Goal: Find specific page/section: Find specific page/section

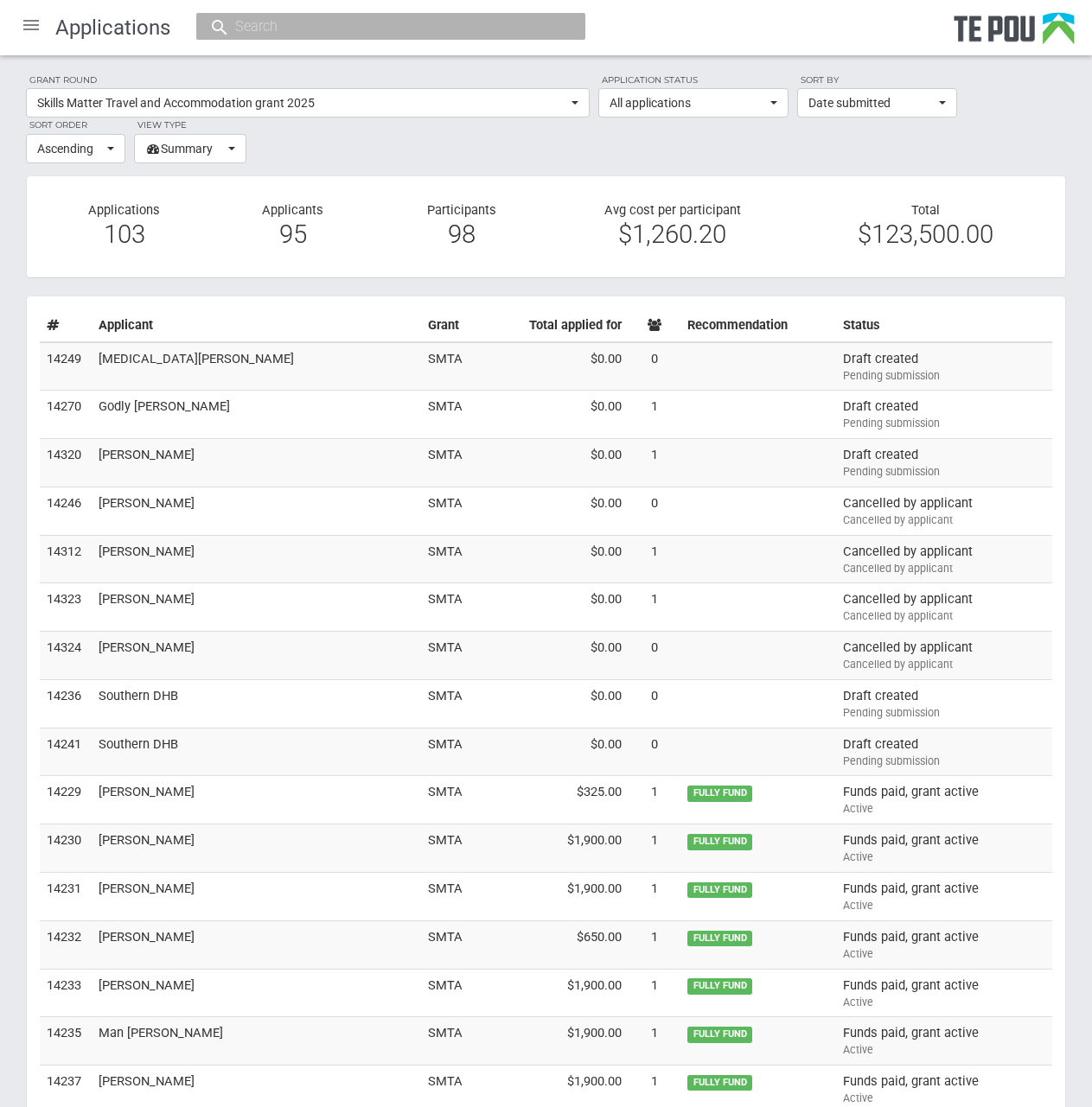
scroll to position [2891, 0]
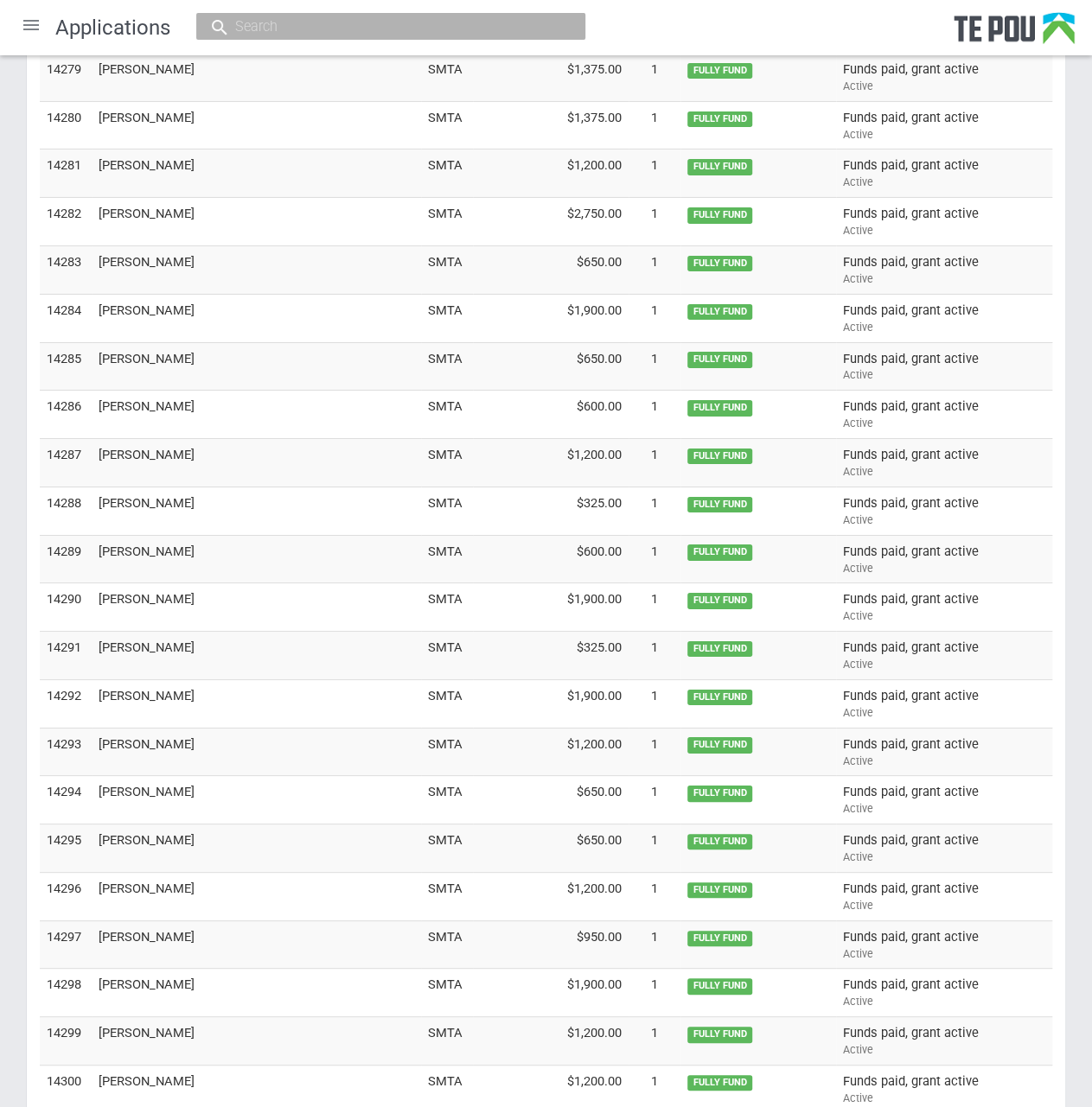
click at [349, 29] on input "text" at bounding box center [382, 26] width 305 height 18
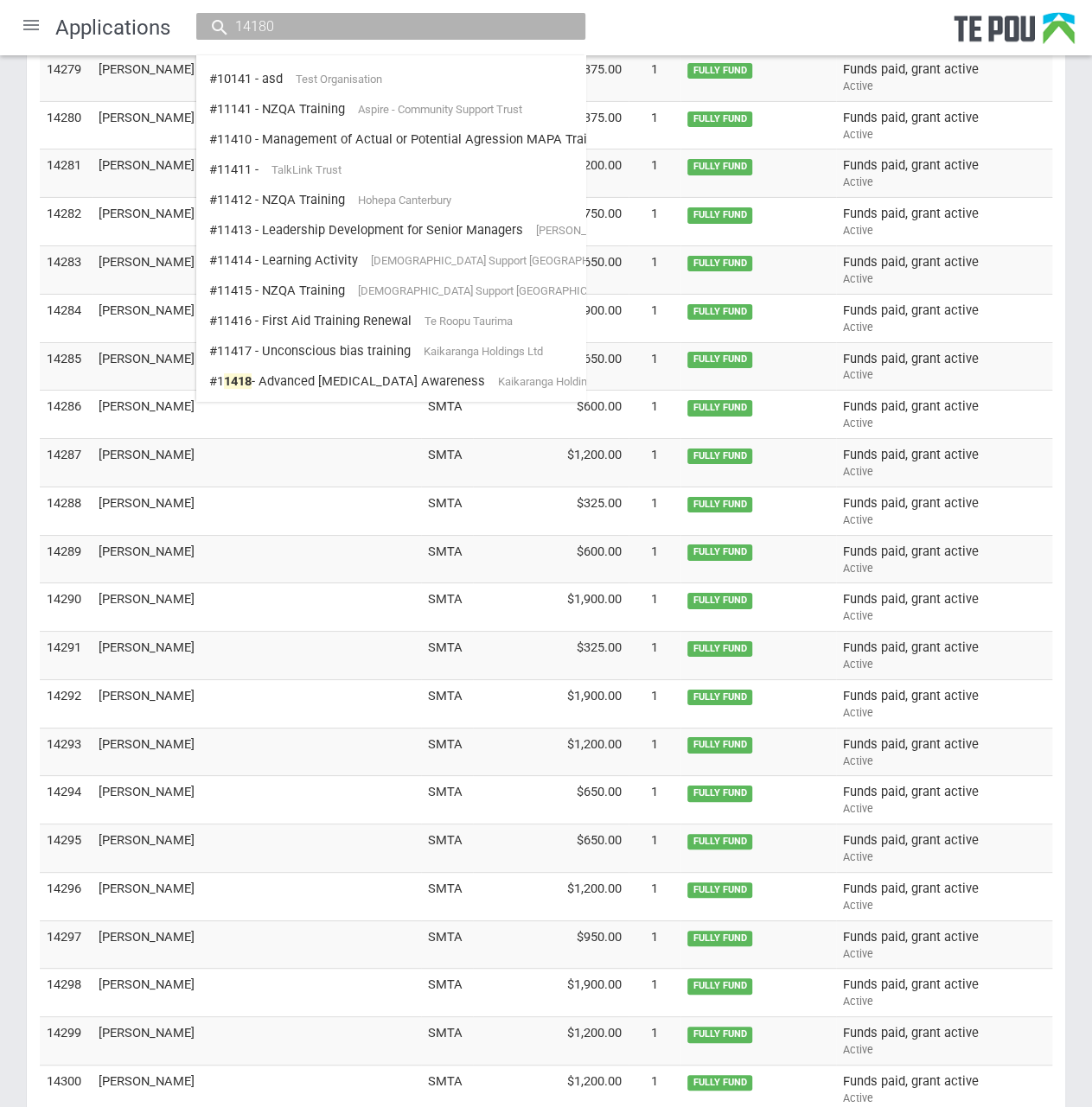
type input "14180"
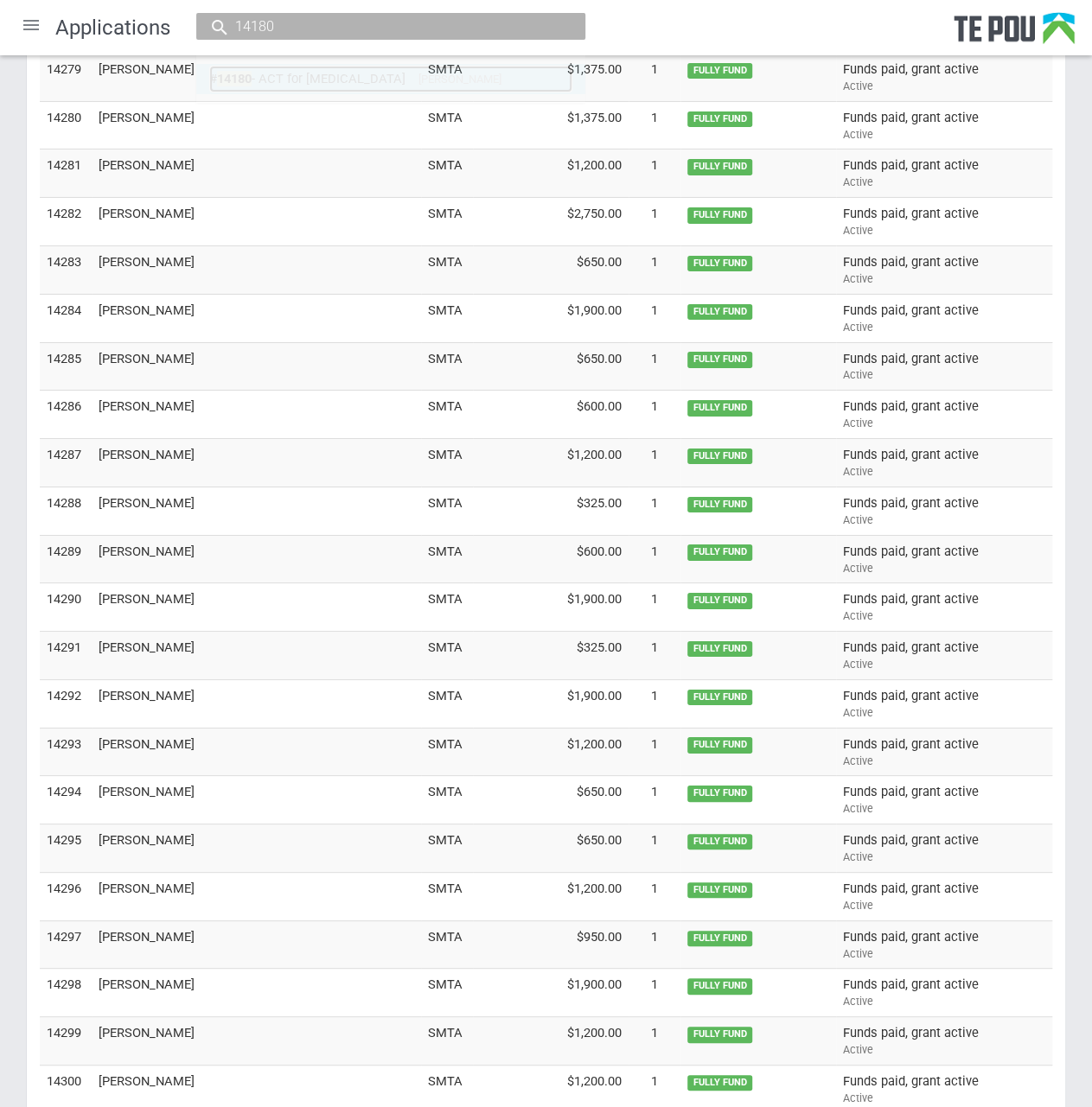
click at [331, 71] on link "# 14180 - ACT for ADHD Silke Kuehl" at bounding box center [391, 79] width 363 height 26
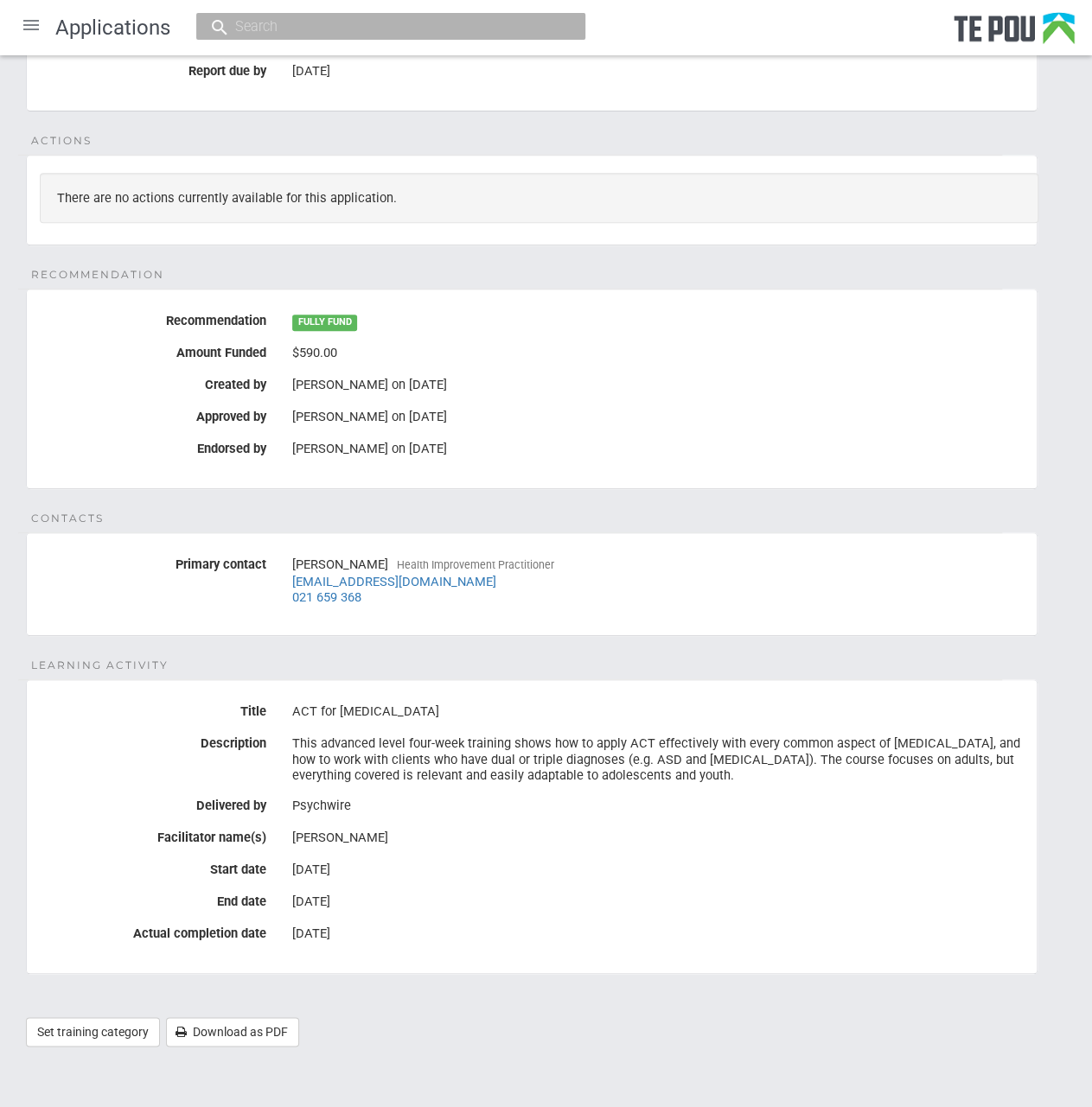
scroll to position [327, 0]
click at [299, 33] on input "text" at bounding box center [382, 26] width 305 height 18
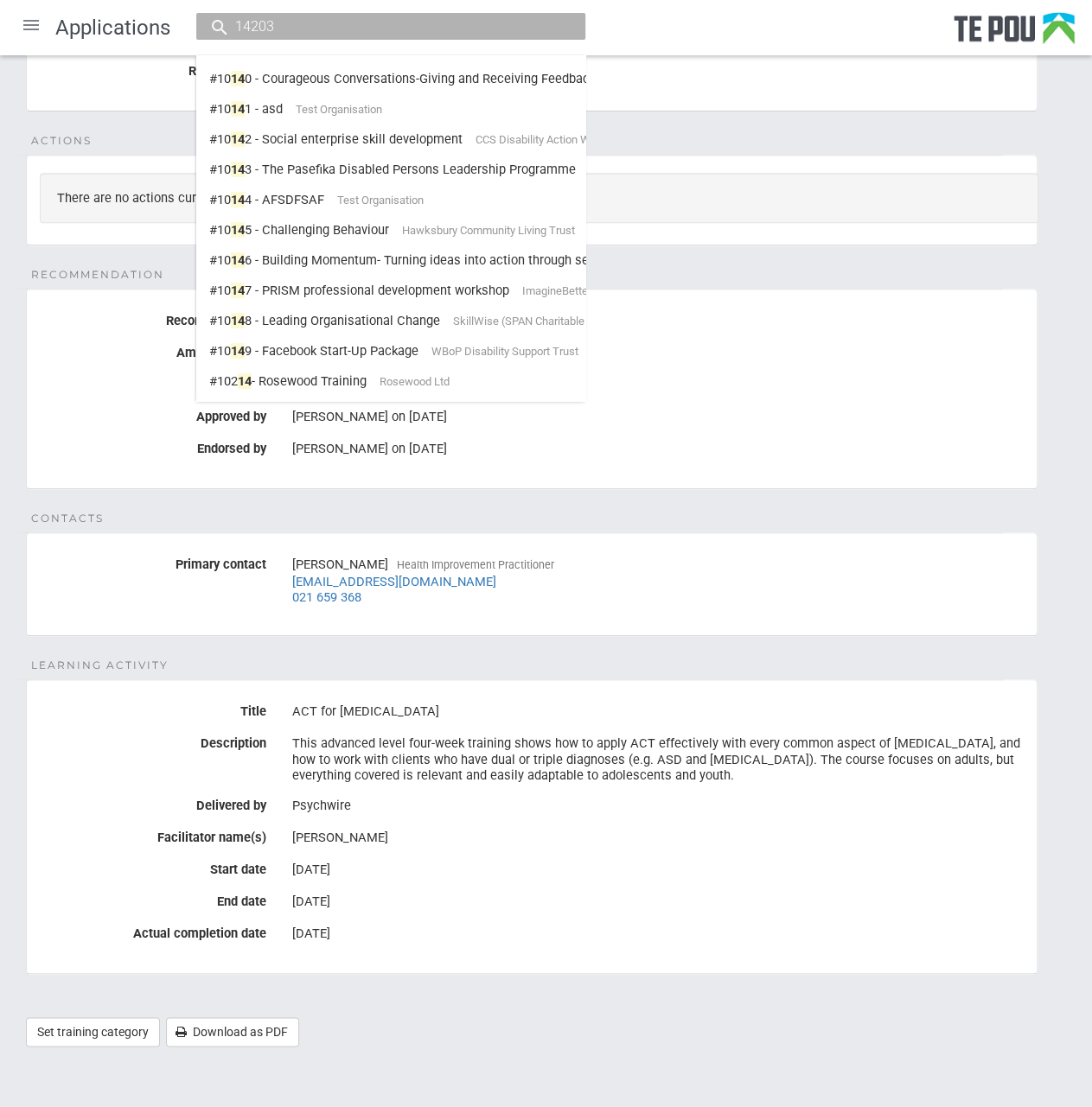
type input "14203"
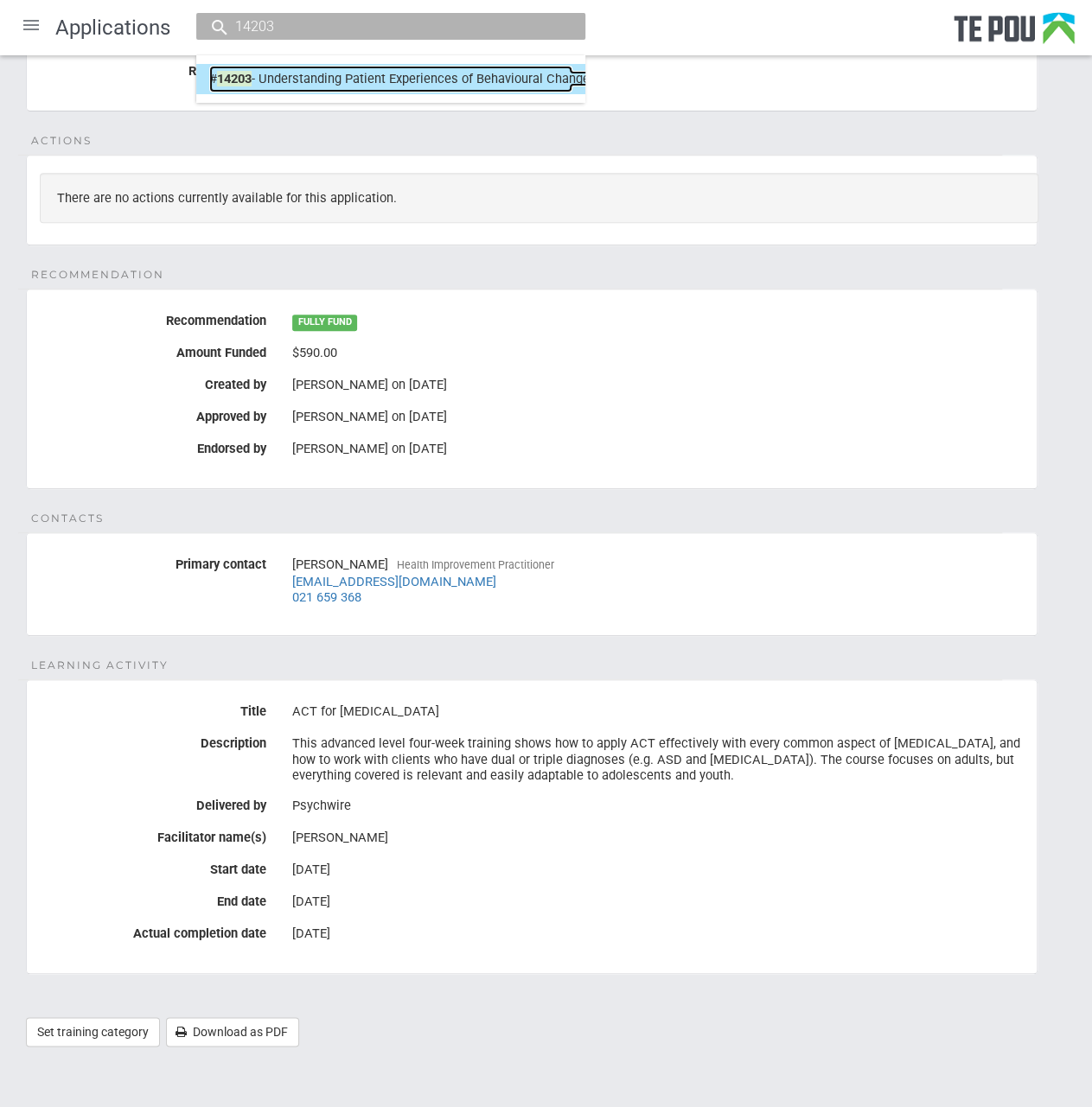
click at [374, 75] on link "# 14203 - Understanding Patient Experiences of Behavioural Change in New Zealan…" at bounding box center [391, 79] width 363 height 26
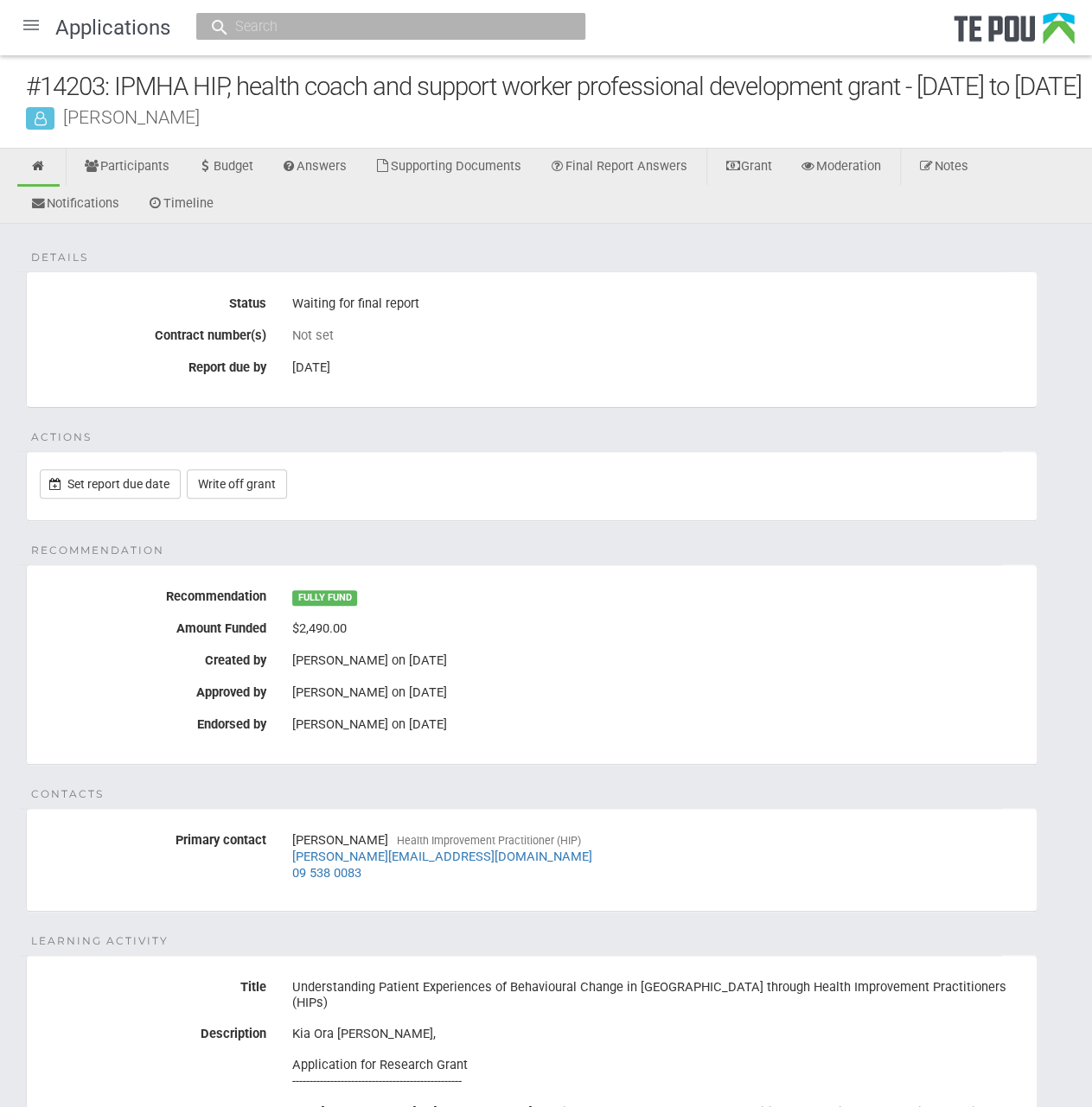
click at [397, 26] on input "text" at bounding box center [382, 26] width 305 height 18
type input "14096"
click at [422, 85] on link "# 14096 - Bachelor of Social Services Jody Parker" at bounding box center [391, 79] width 363 height 26
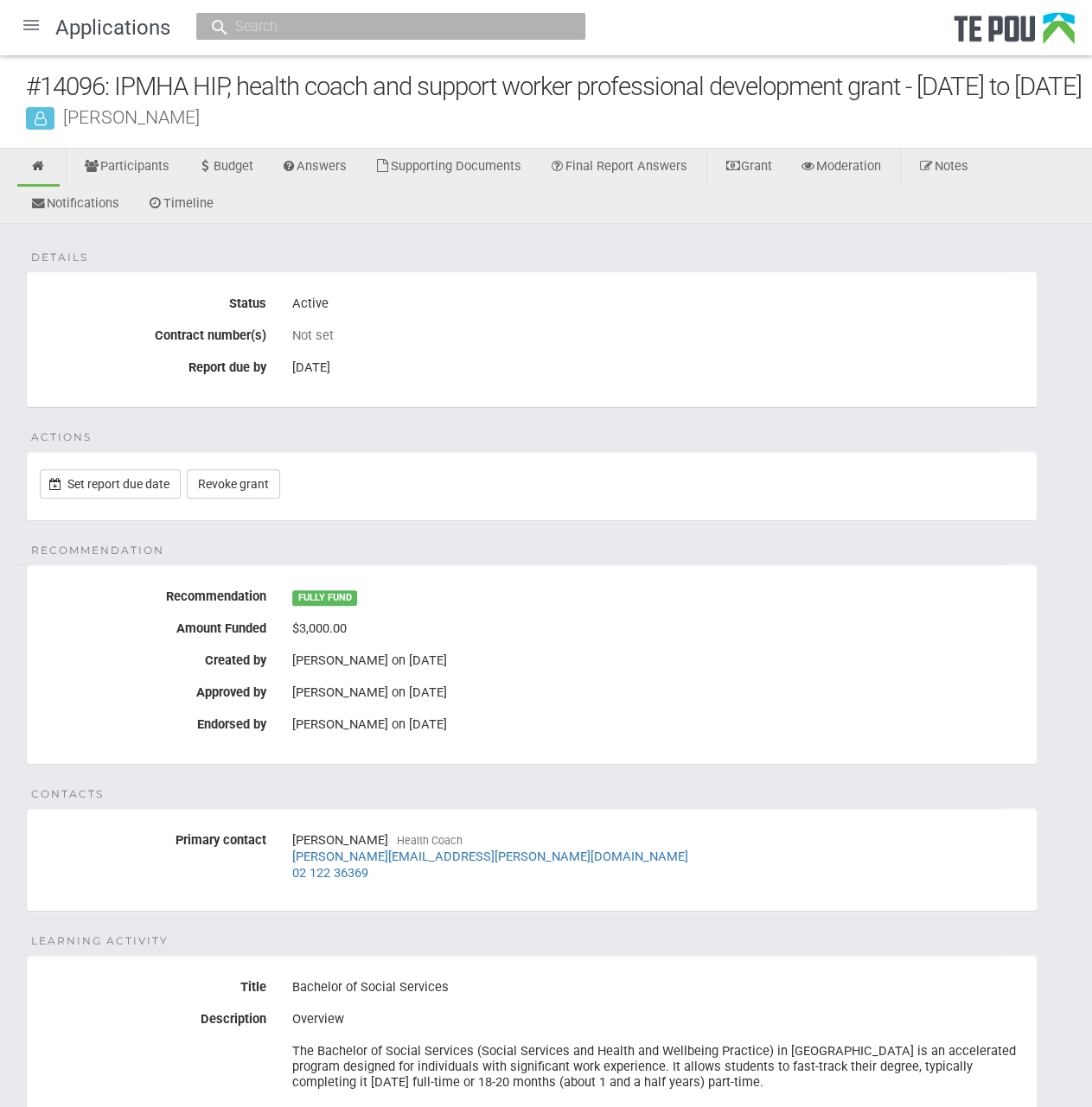
click at [384, 36] on div at bounding box center [390, 26] width 389 height 26
click at [384, 29] on input "text" at bounding box center [382, 26] width 305 height 18
type input "14180"
click at [424, 85] on link "# 14180 - ACT for [MEDICAL_DATA] [PERSON_NAME]" at bounding box center [391, 79] width 363 height 26
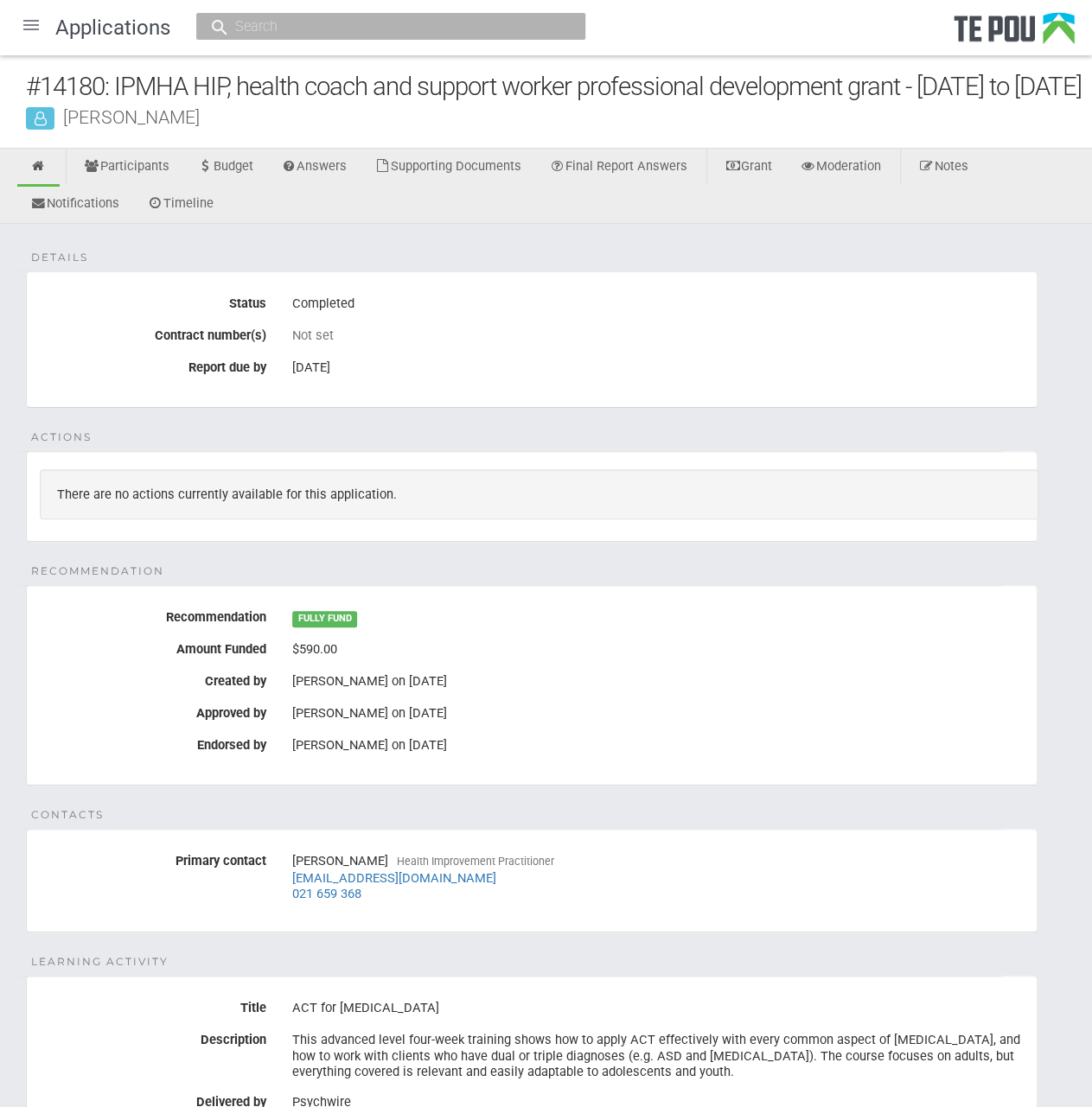
click at [326, 23] on input "text" at bounding box center [382, 26] width 305 height 18
type input "14115"
click at [300, 65] on link "# 14115 - Bachelor of Nursing Mengyuan Wang" at bounding box center [391, 79] width 363 height 26
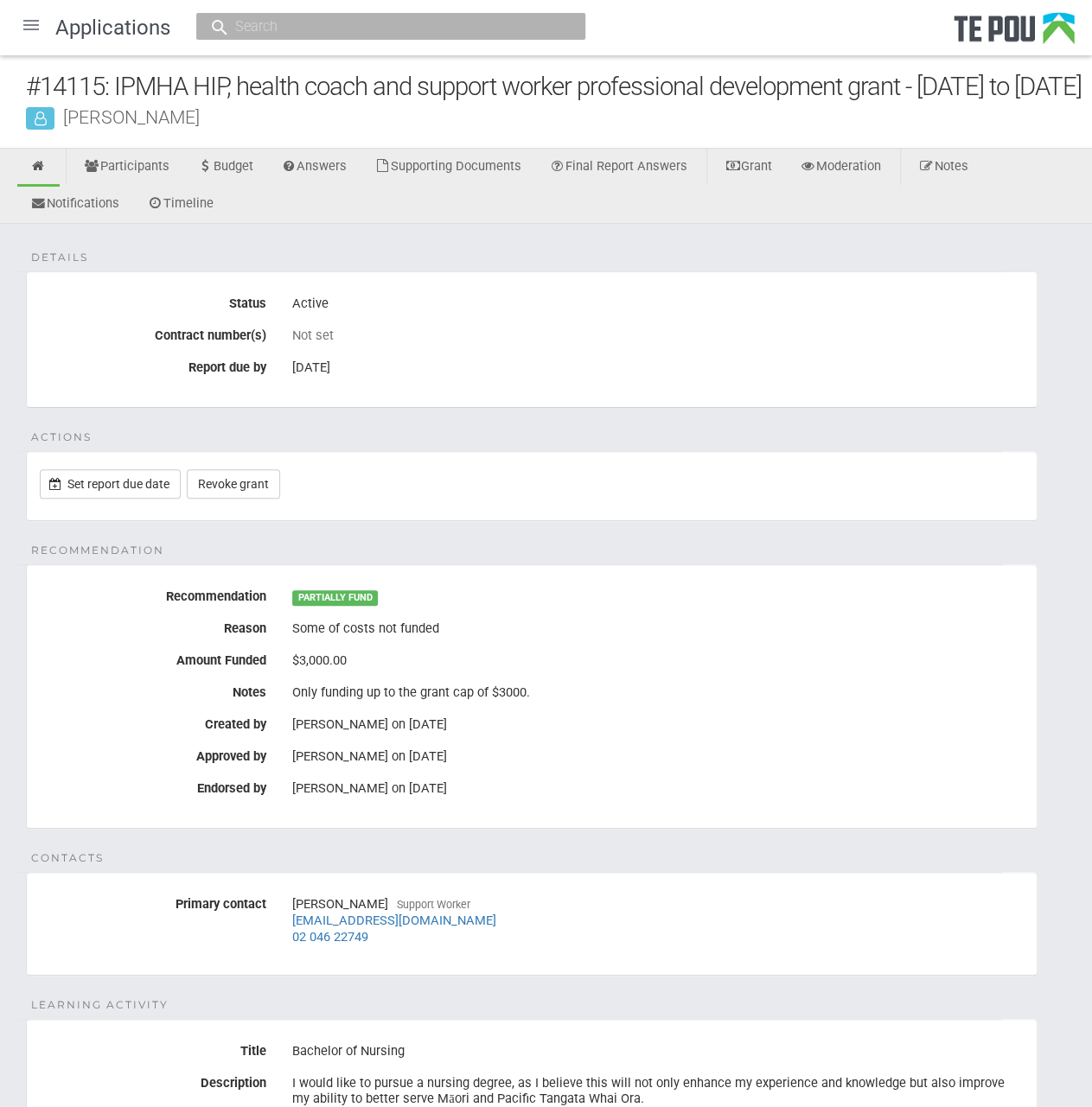
click at [301, 15] on div at bounding box center [390, 26] width 389 height 26
click at [308, 31] on input "text" at bounding box center [382, 26] width 305 height 18
click at [416, 28] on input "text" at bounding box center [382, 26] width 305 height 18
click at [313, 22] on input "text" at bounding box center [382, 26] width 305 height 18
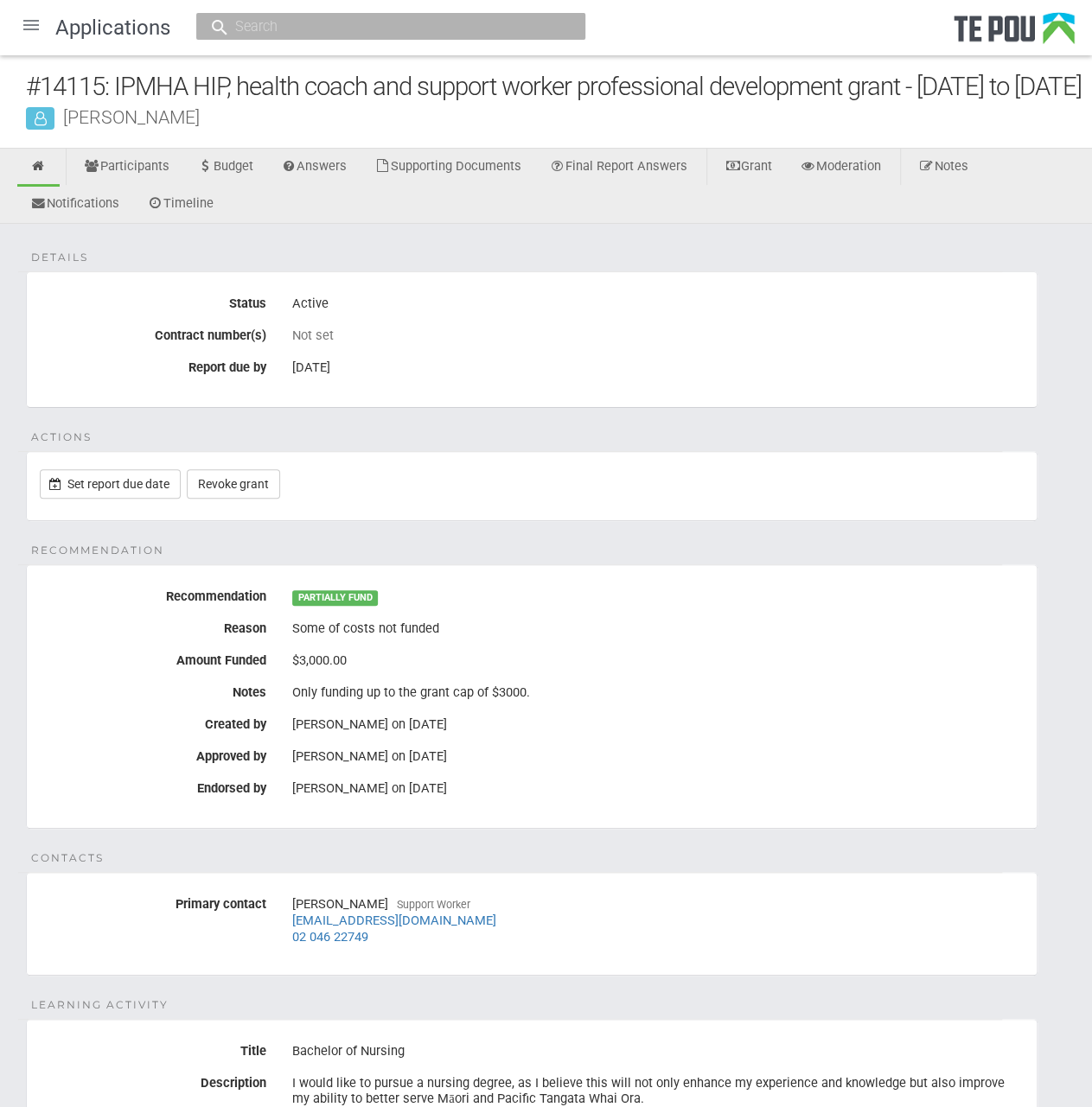
click at [311, 23] on input "text" at bounding box center [382, 26] width 305 height 18
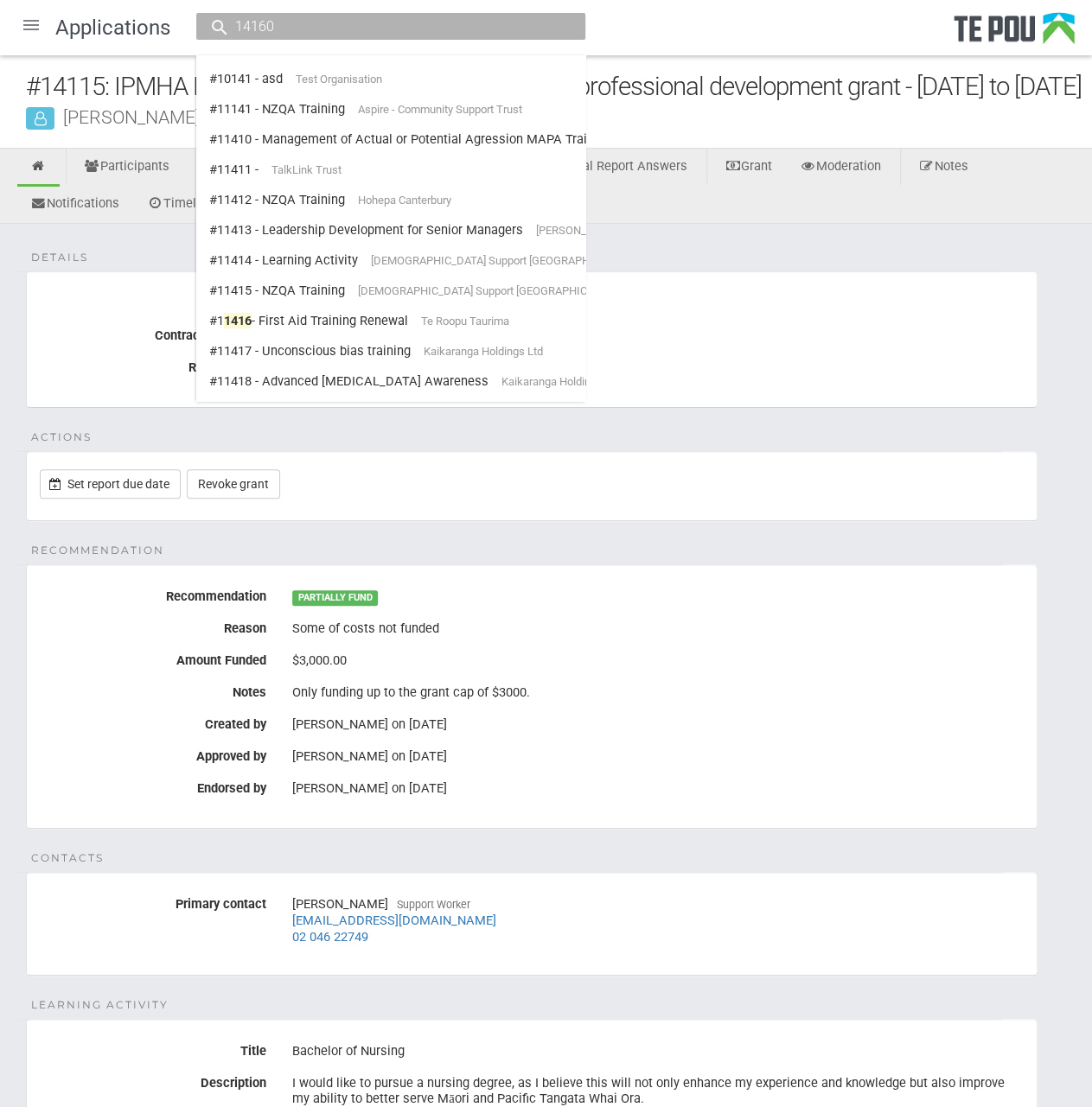
type input "14160"
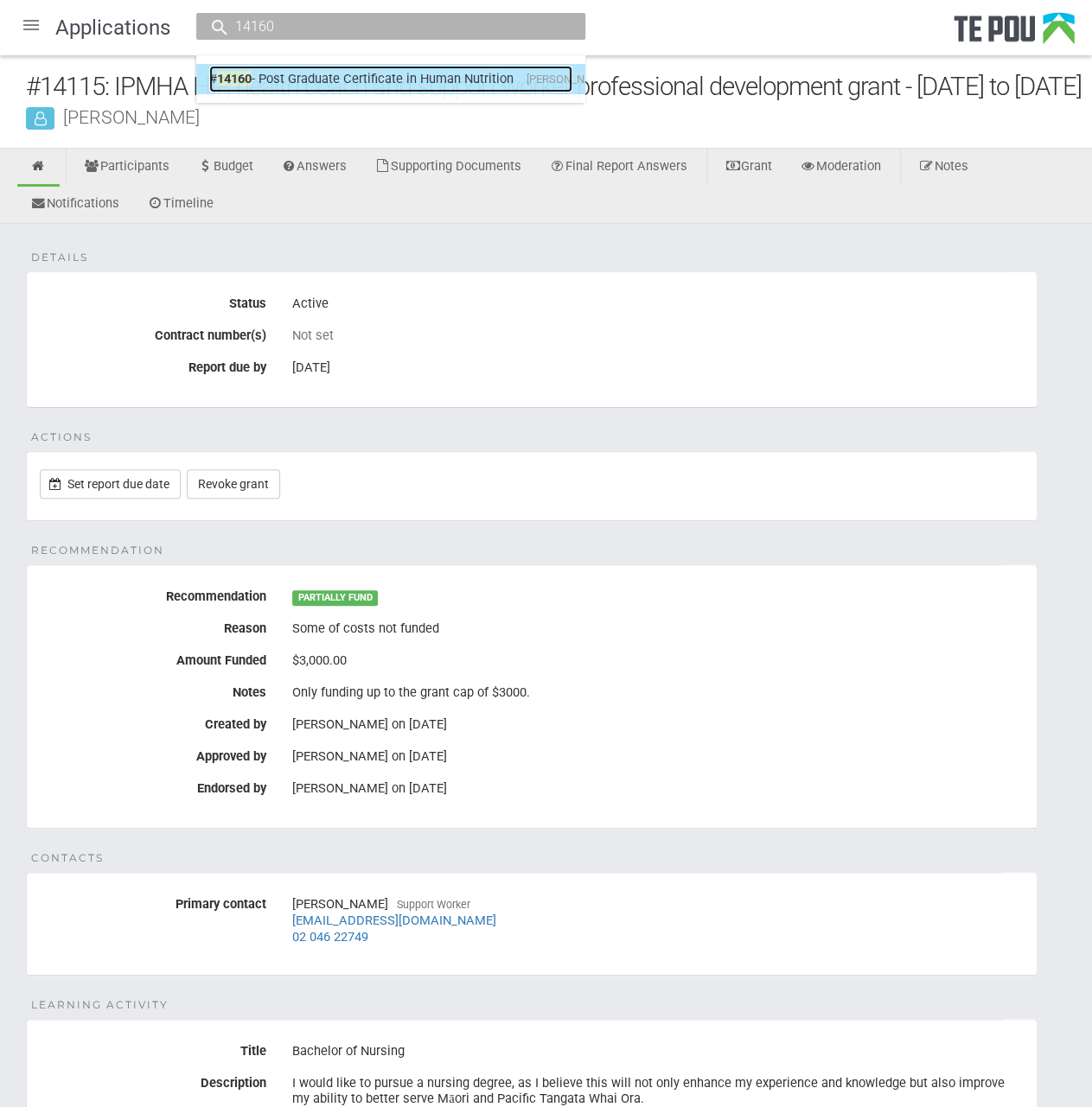
click at [437, 85] on link "# 14160 - Post Graduate Certificate in Human Nutrition [PERSON_NAME]" at bounding box center [391, 79] width 363 height 26
